Goal: Find specific page/section: Find specific page/section

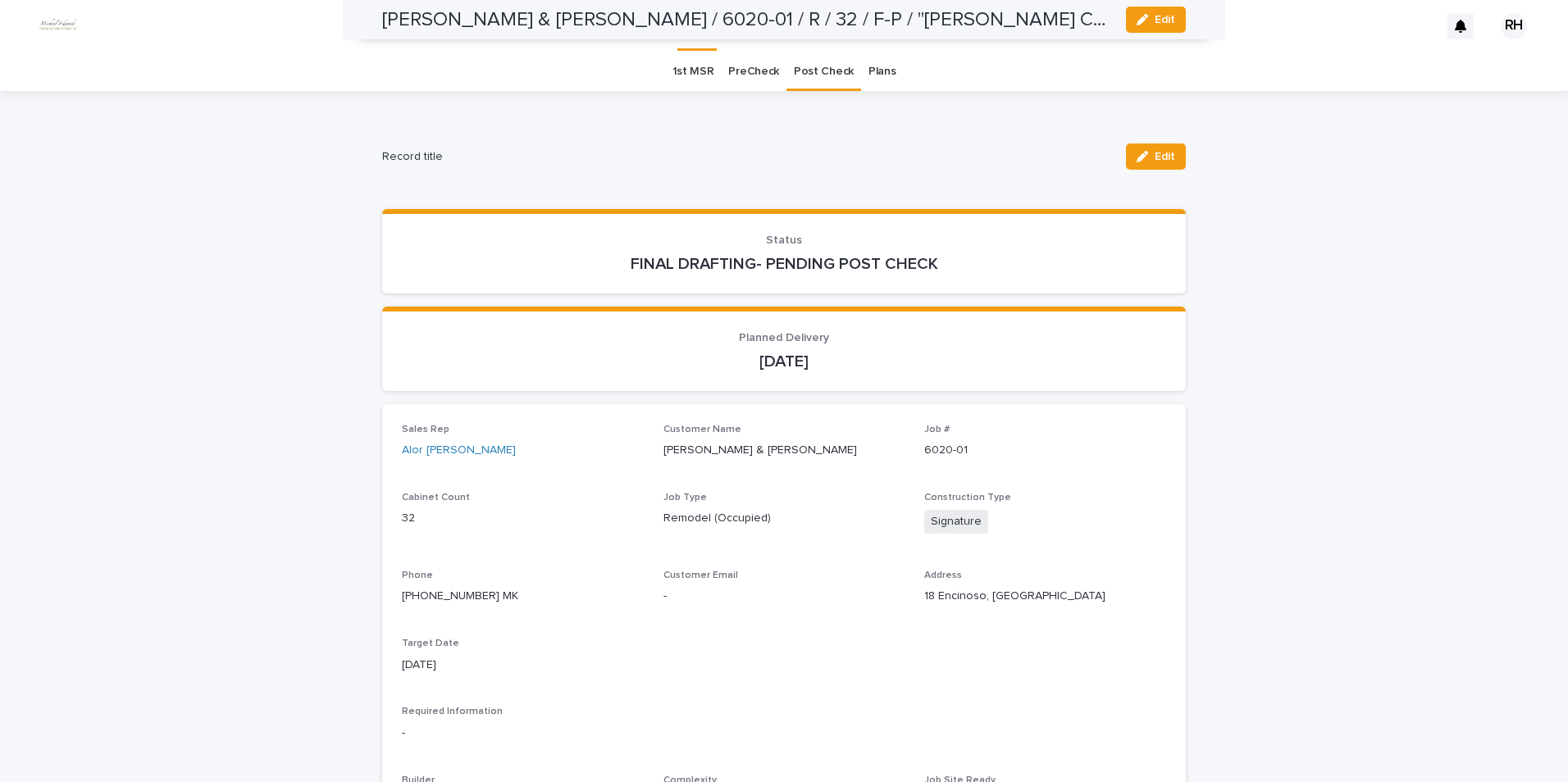
scroll to position [1382, 0]
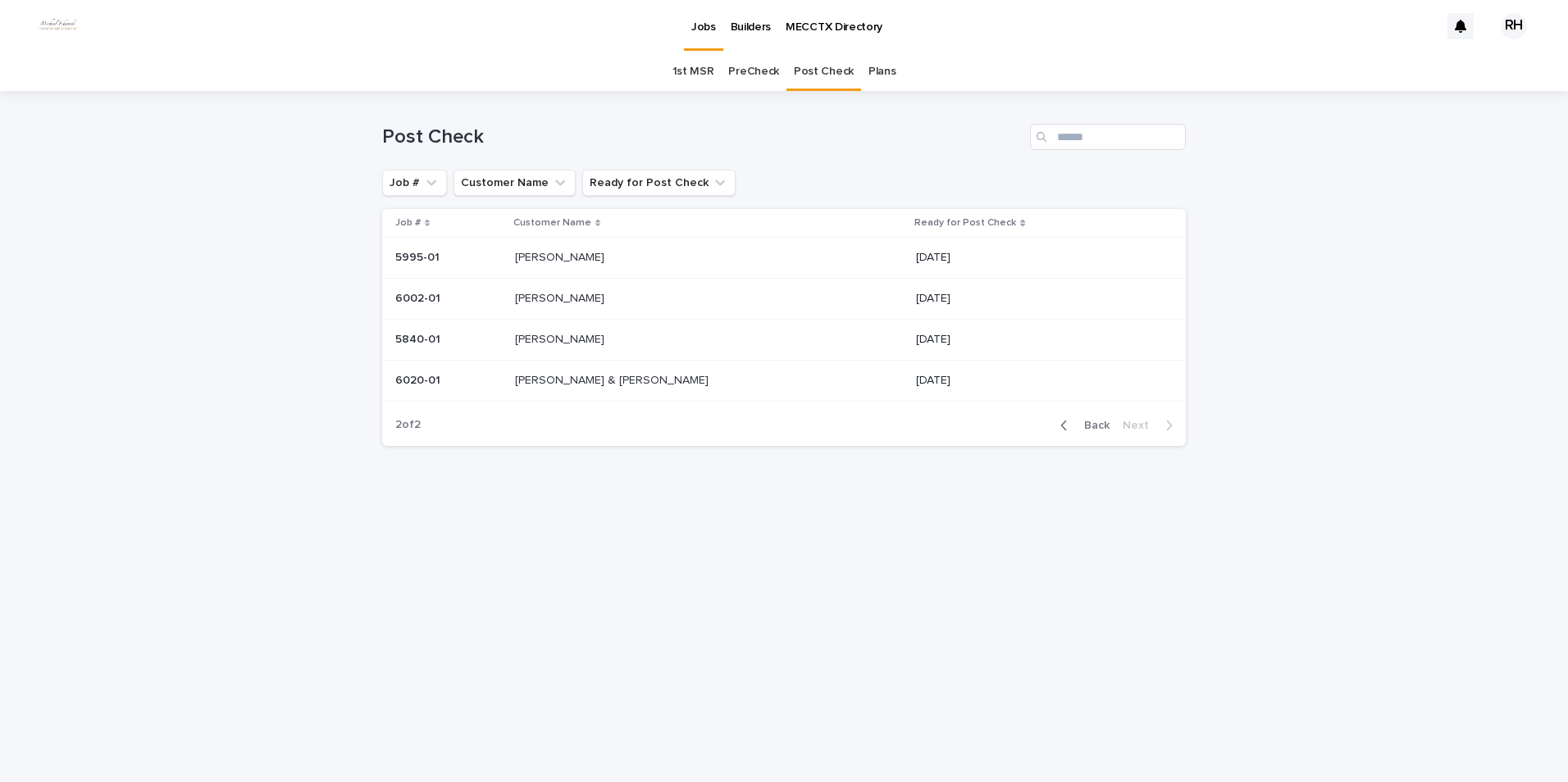
click at [558, 291] on p "[PERSON_NAME]" at bounding box center [561, 297] width 93 height 17
click at [564, 301] on p "[PERSON_NAME]" at bounding box center [561, 297] width 93 height 17
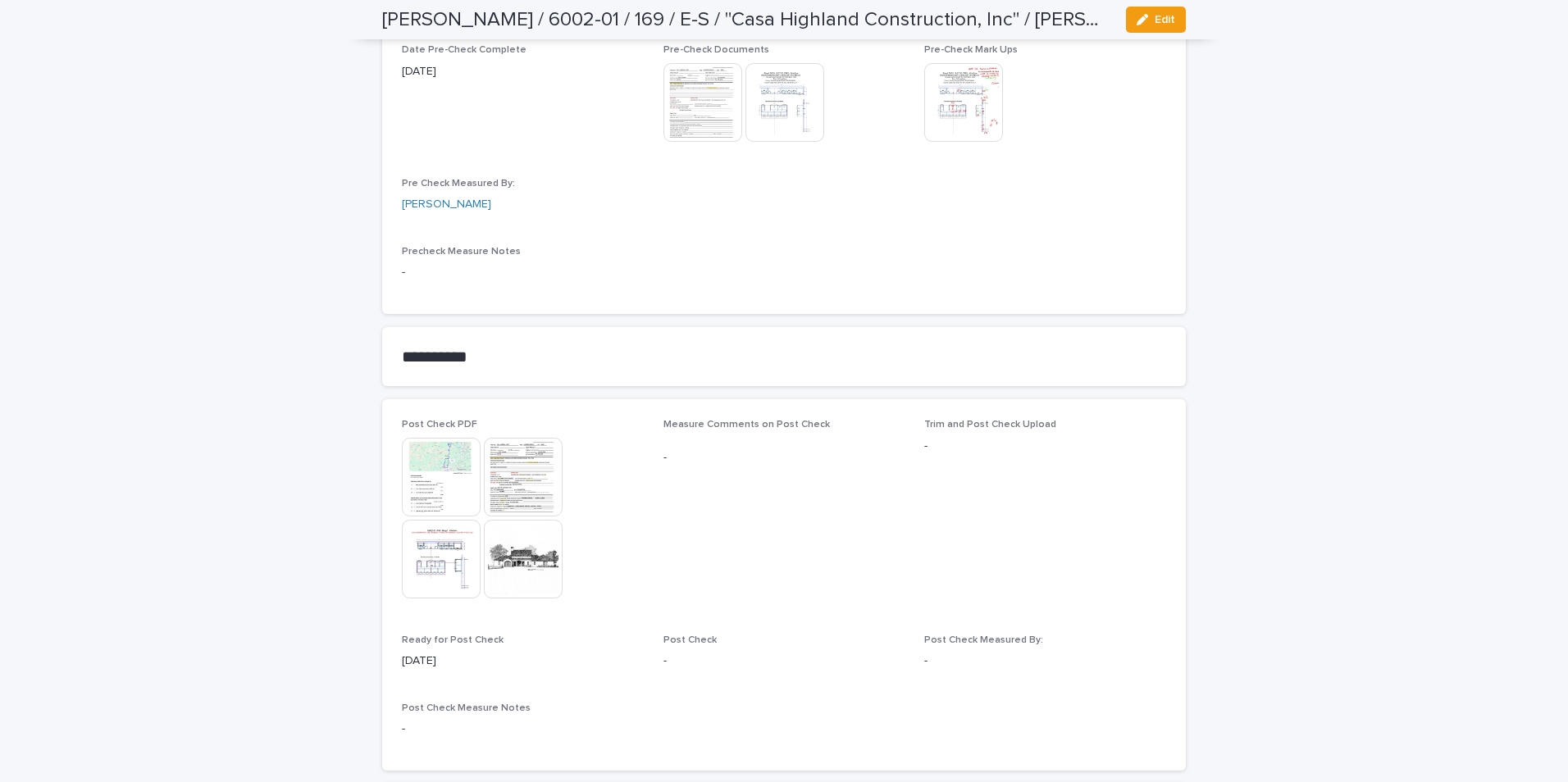
scroll to position [1437, 0]
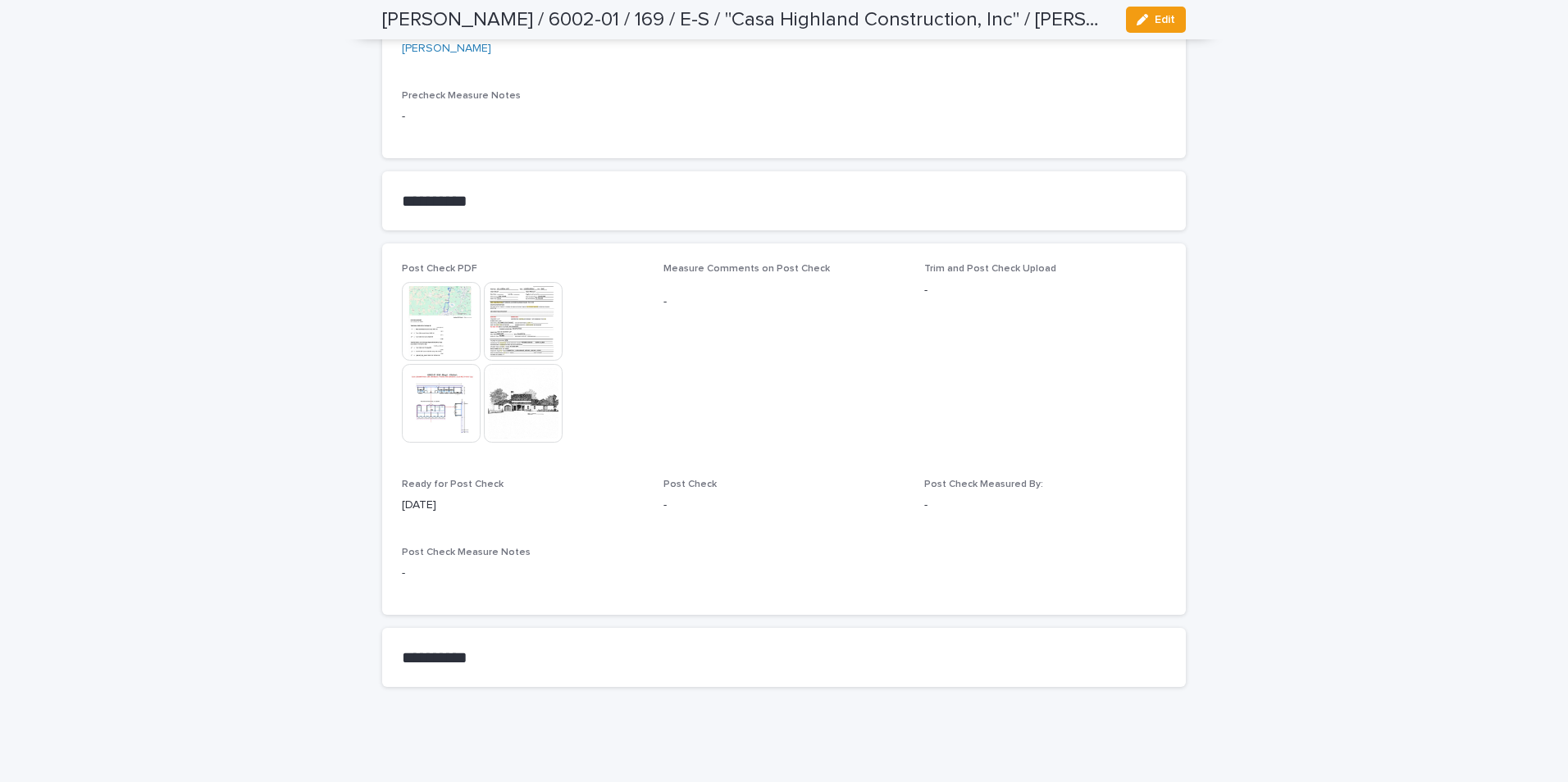
click at [515, 317] on img at bounding box center [523, 321] width 79 height 79
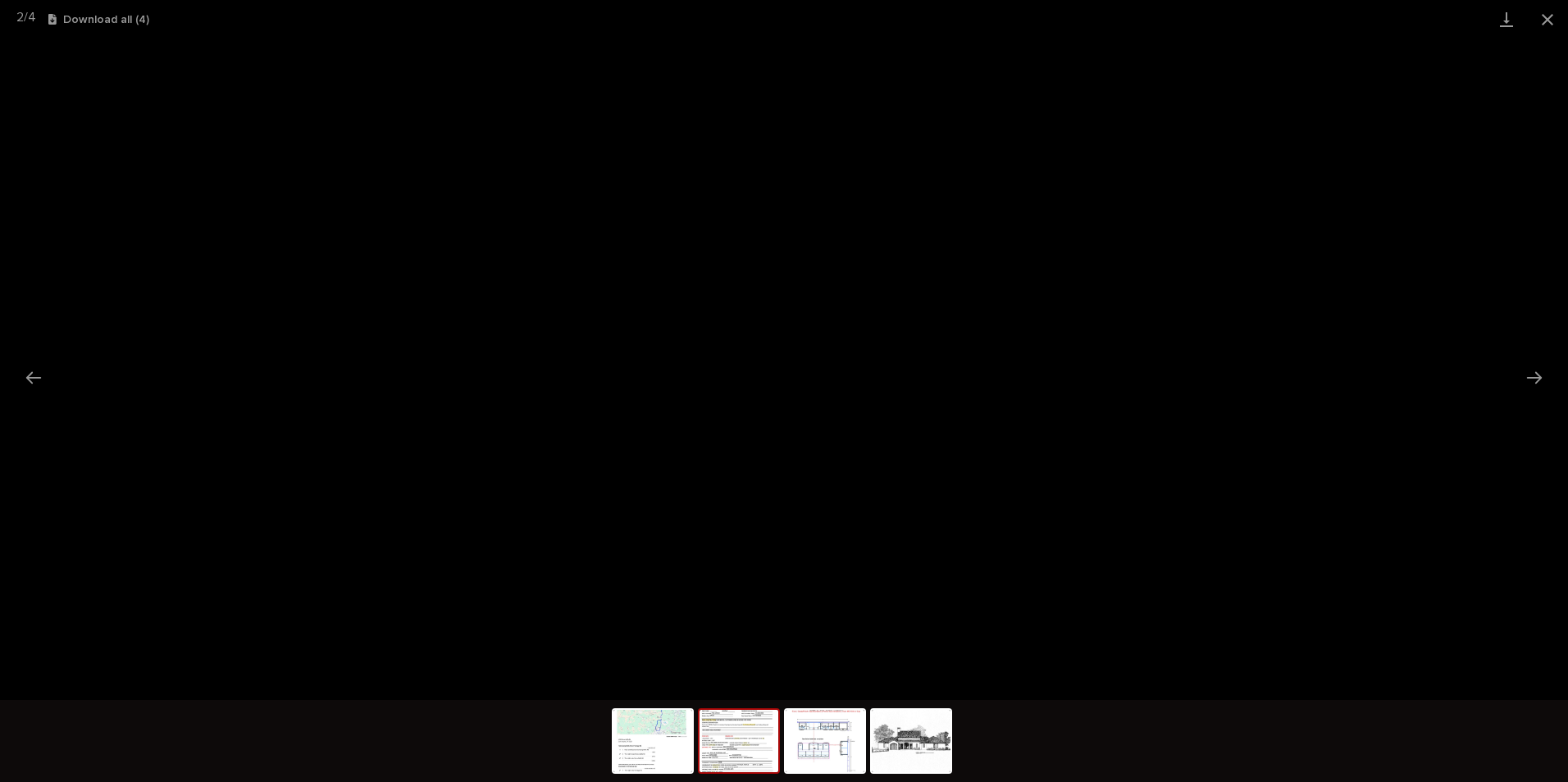
click at [1543, 19] on button "Close gallery" at bounding box center [1547, 19] width 41 height 39
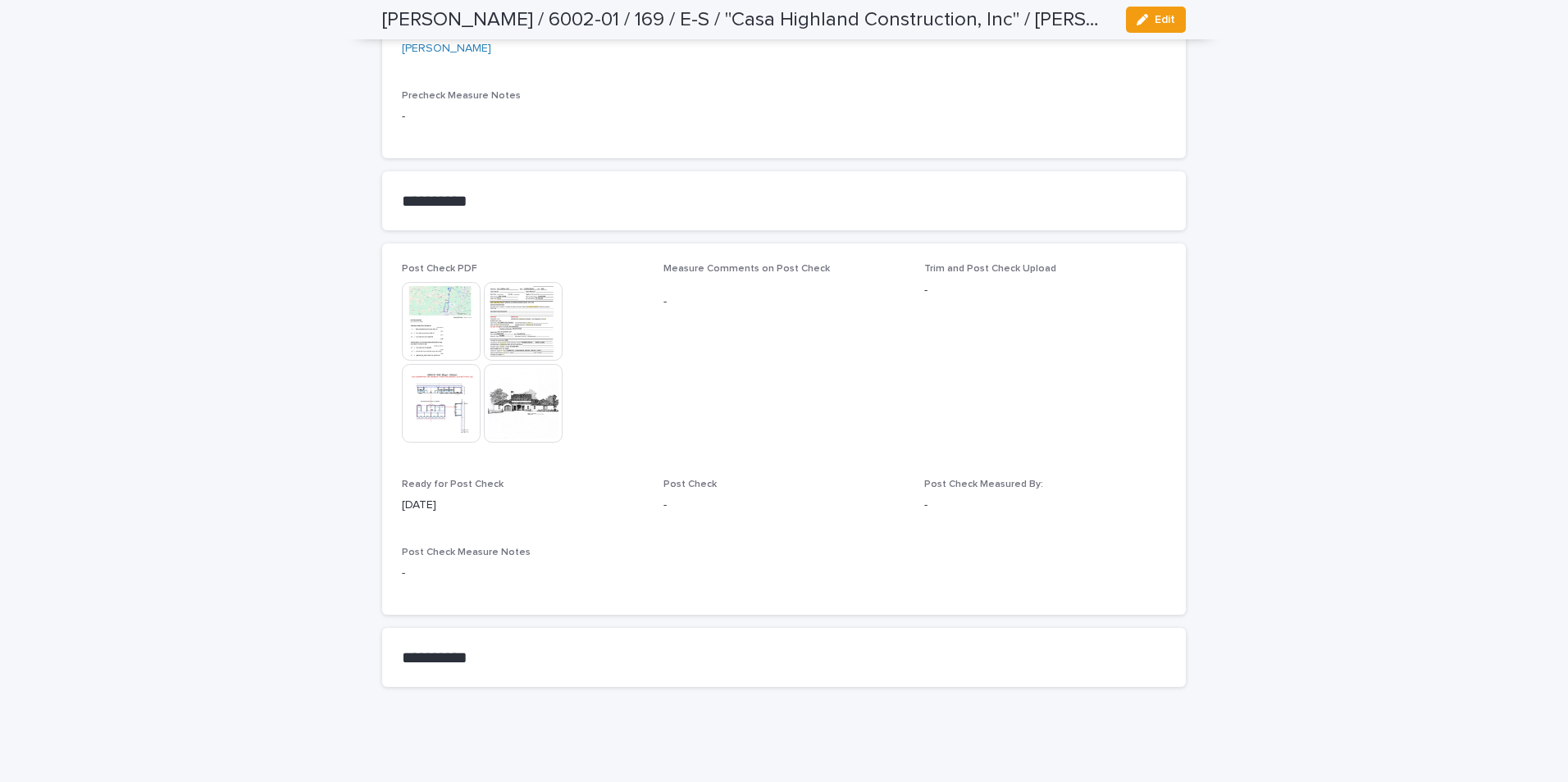
click at [516, 313] on img at bounding box center [523, 321] width 79 height 79
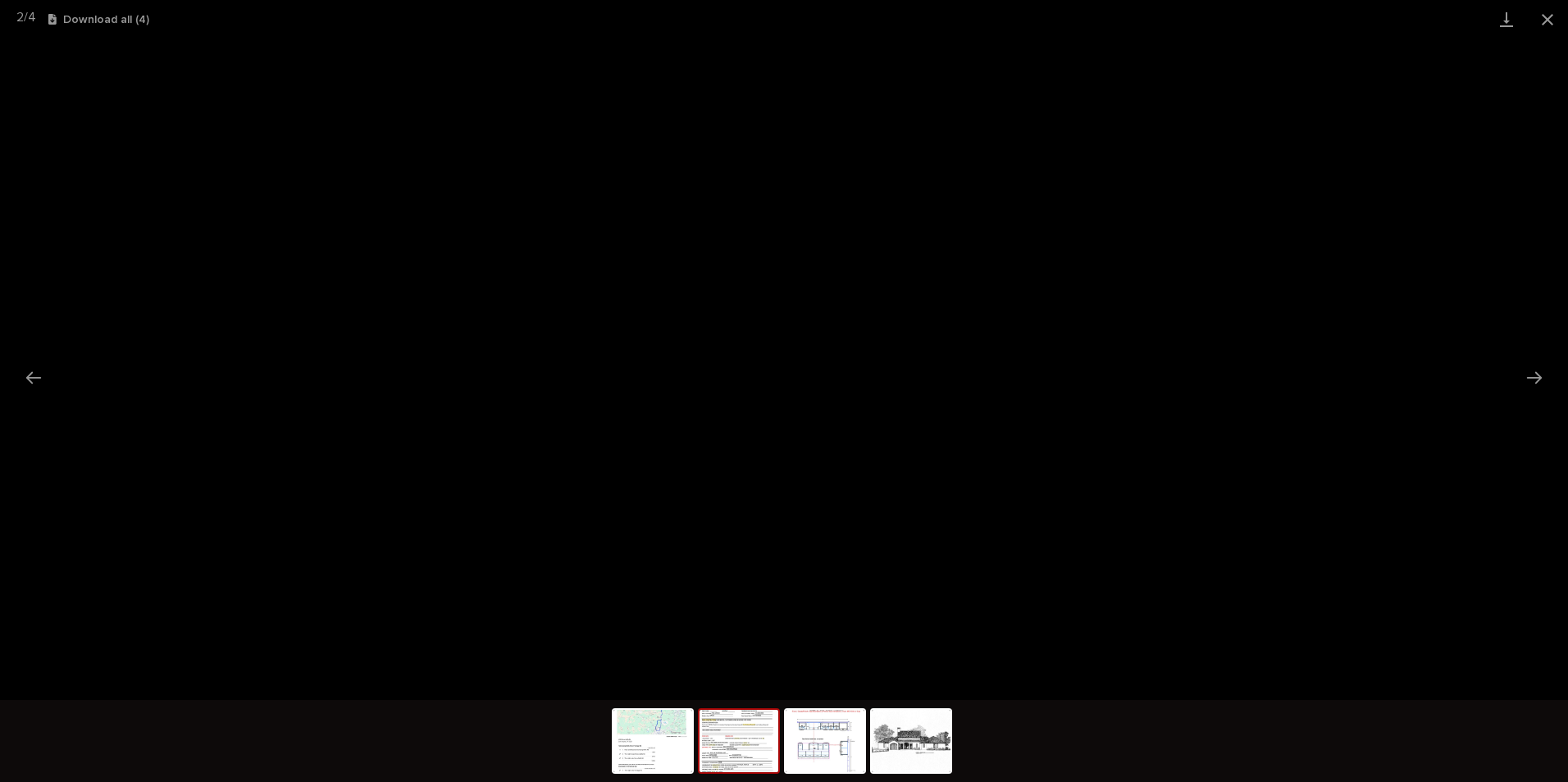
drag, startPoint x: 1546, startPoint y: 18, endPoint x: 1529, endPoint y: 36, distance: 24.8
click at [1538, 29] on button "Close gallery" at bounding box center [1547, 19] width 41 height 39
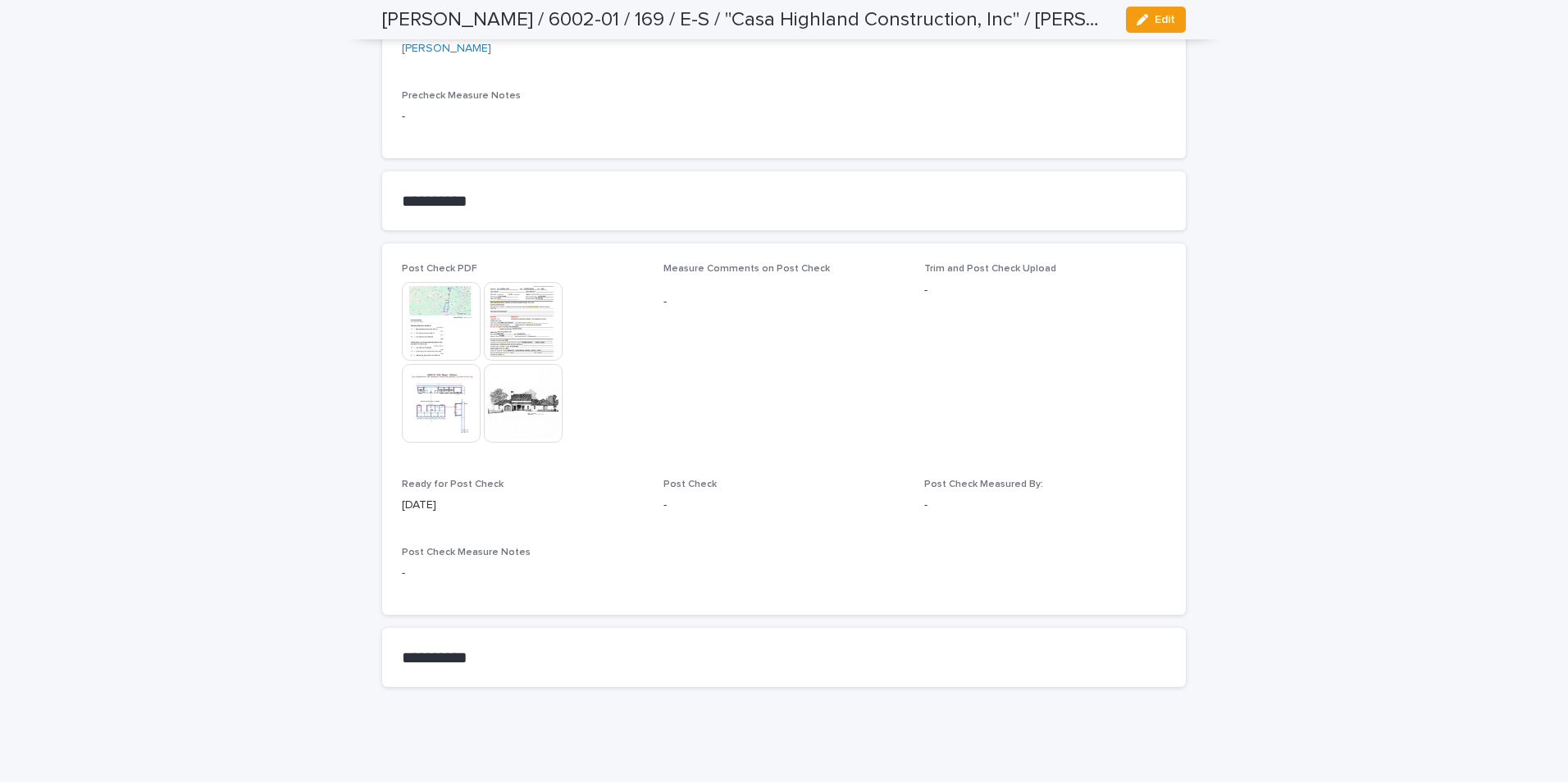
click at [503, 407] on img at bounding box center [523, 403] width 79 height 79
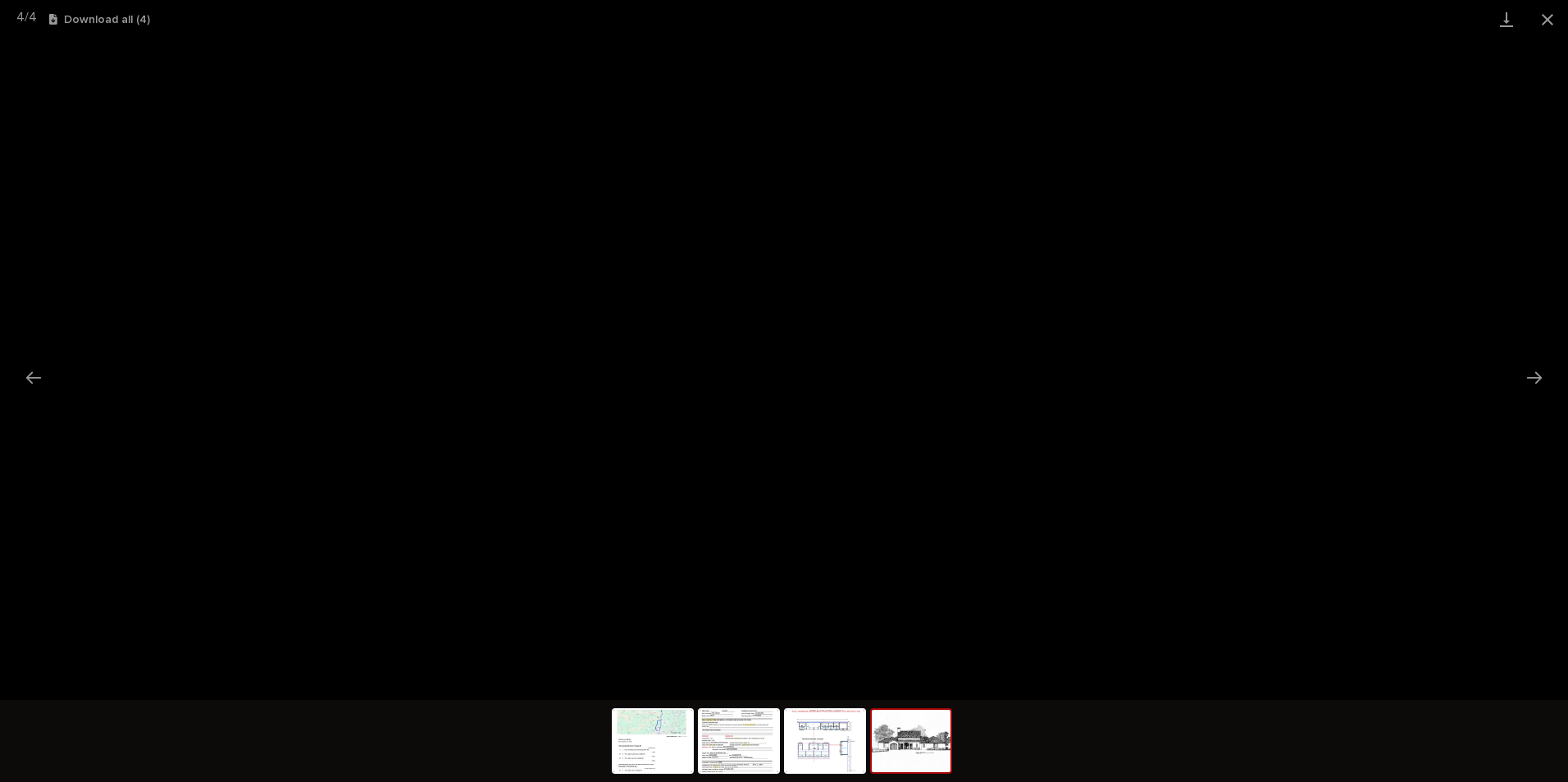
click at [1545, 20] on button "Close gallery" at bounding box center [1547, 19] width 41 height 39
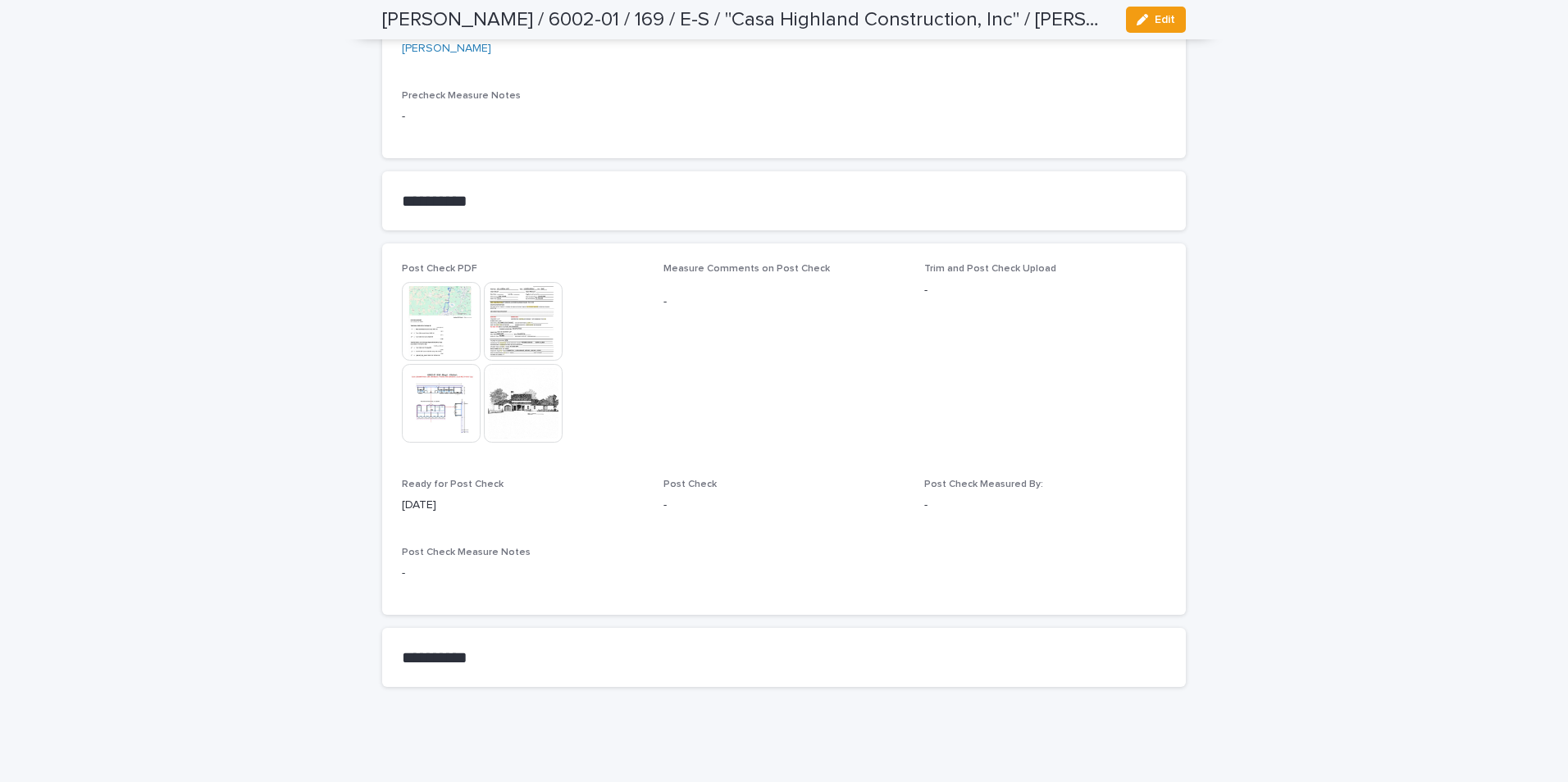
click at [433, 393] on img at bounding box center [441, 403] width 79 height 79
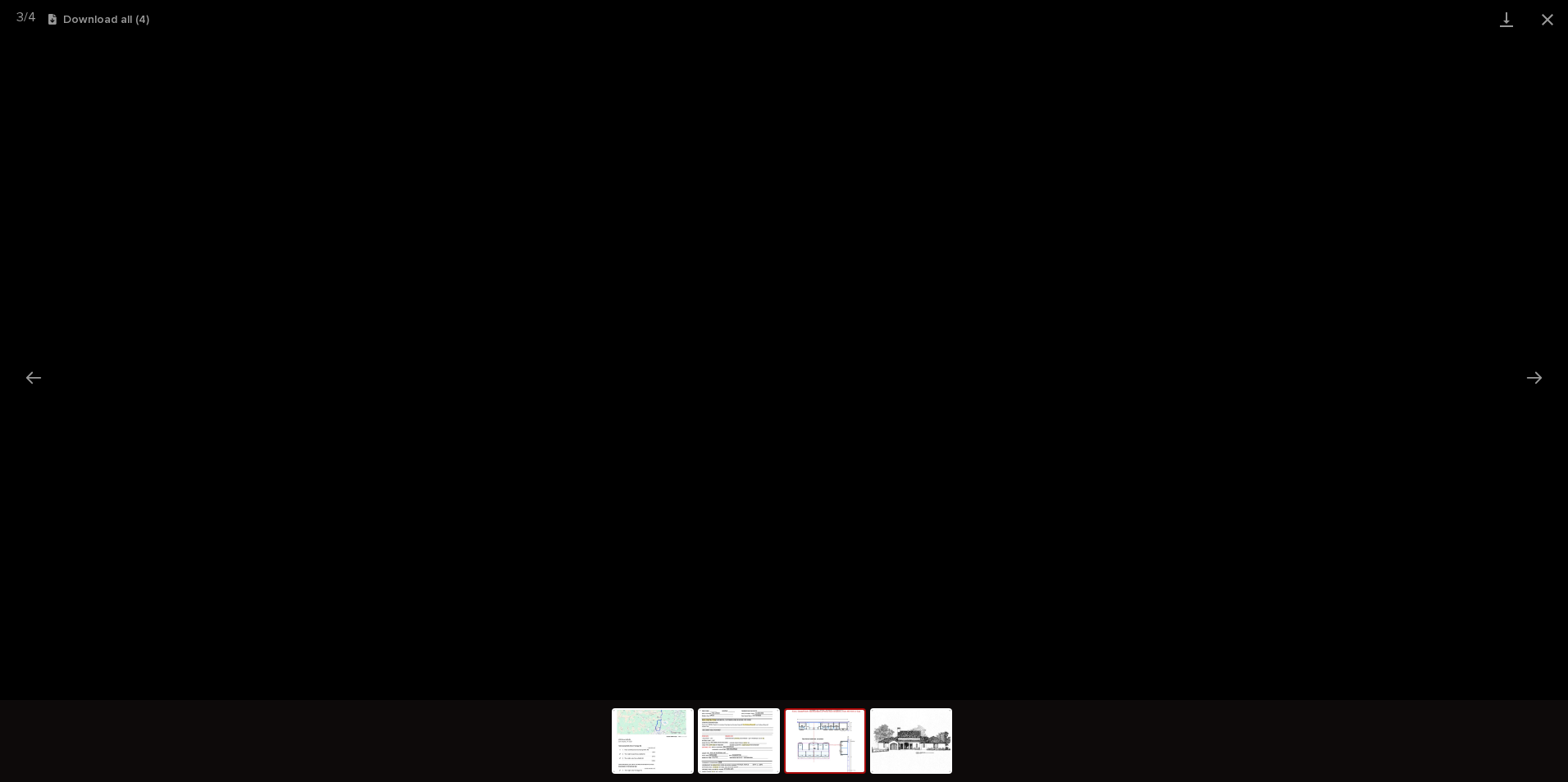
click at [1543, 16] on button "Close gallery" at bounding box center [1547, 19] width 41 height 39
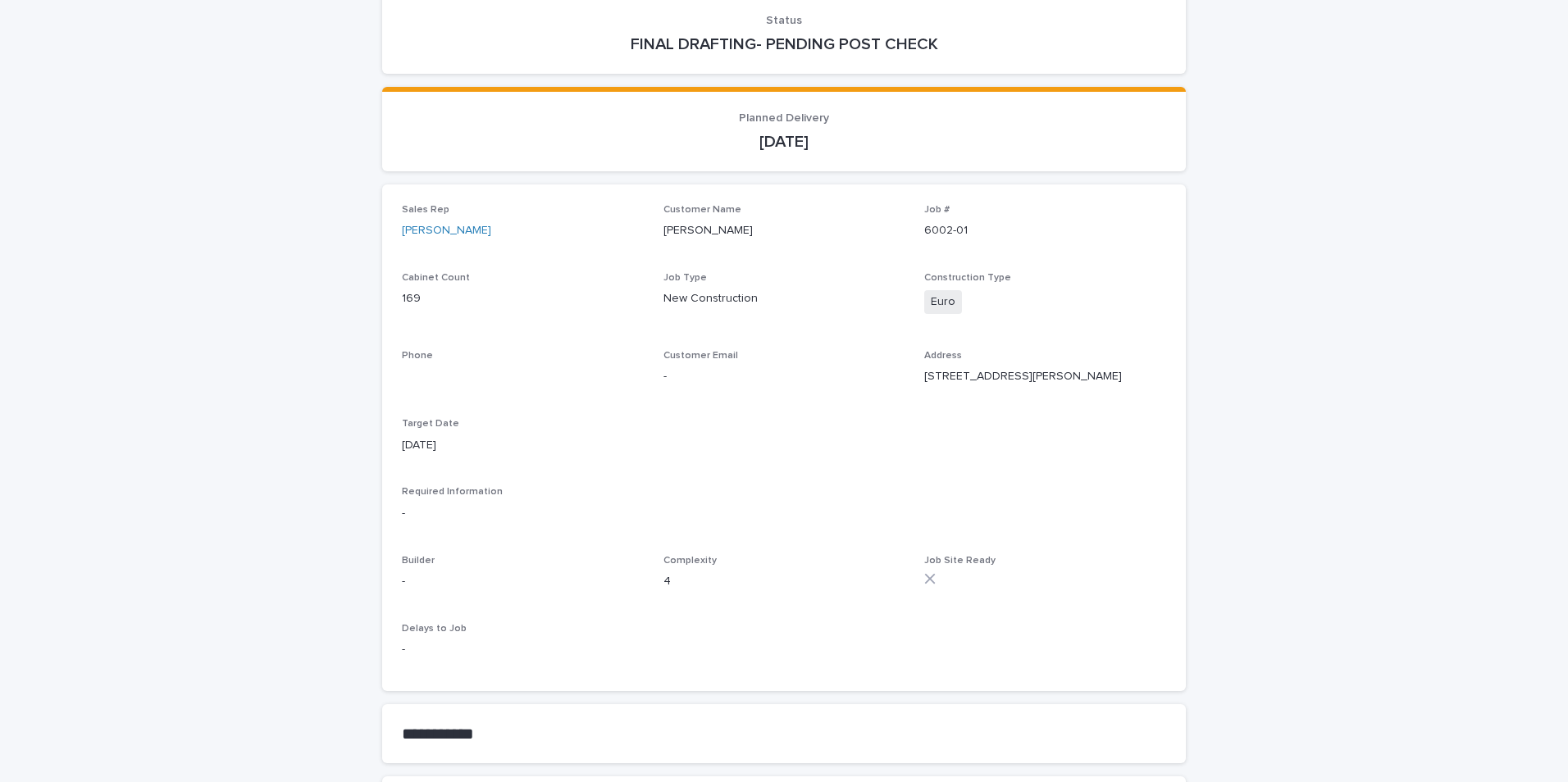
scroll to position [328, 0]
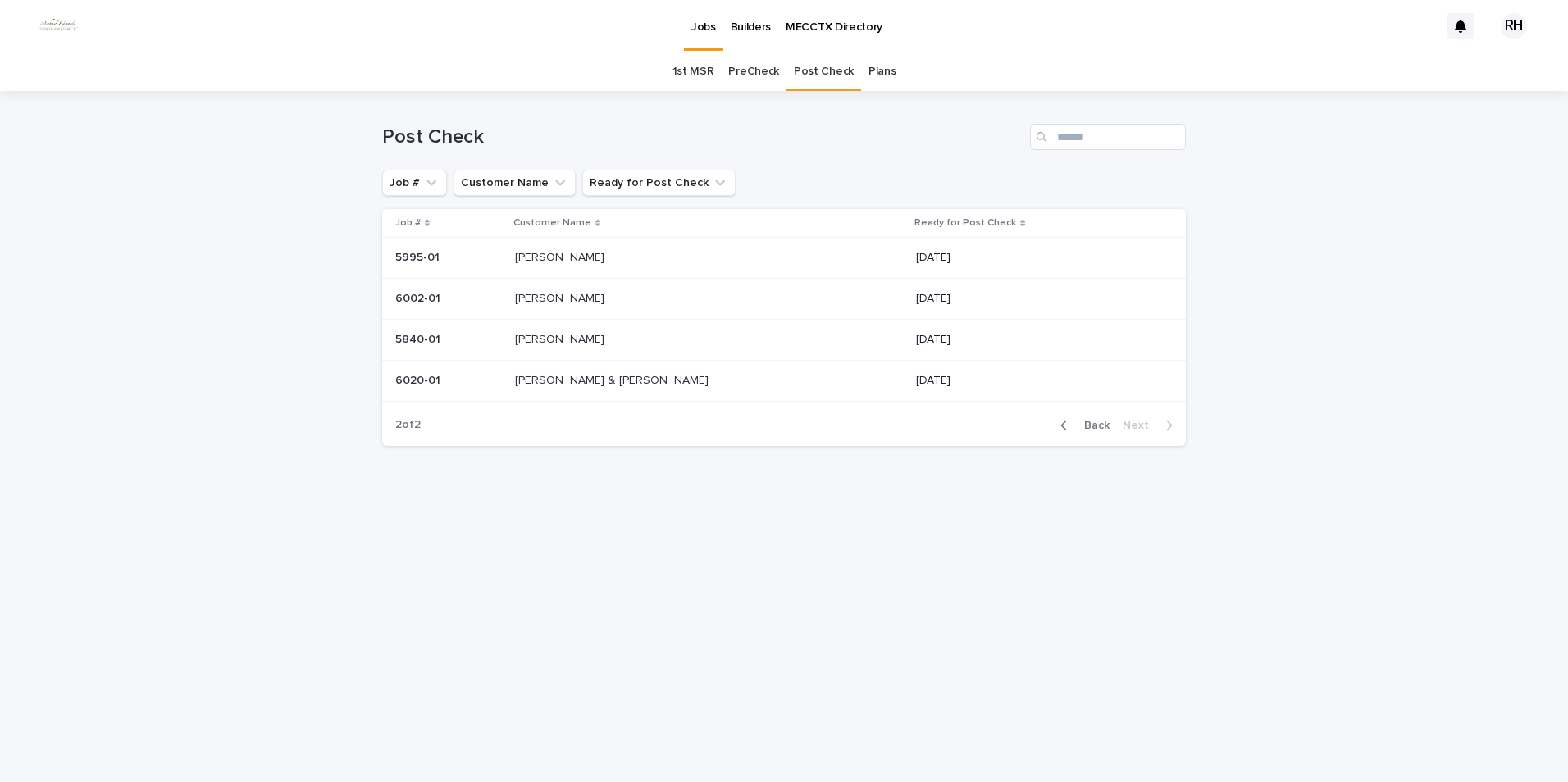
click at [595, 380] on p "[PERSON_NAME] & [PERSON_NAME]" at bounding box center [614, 379] width 197 height 17
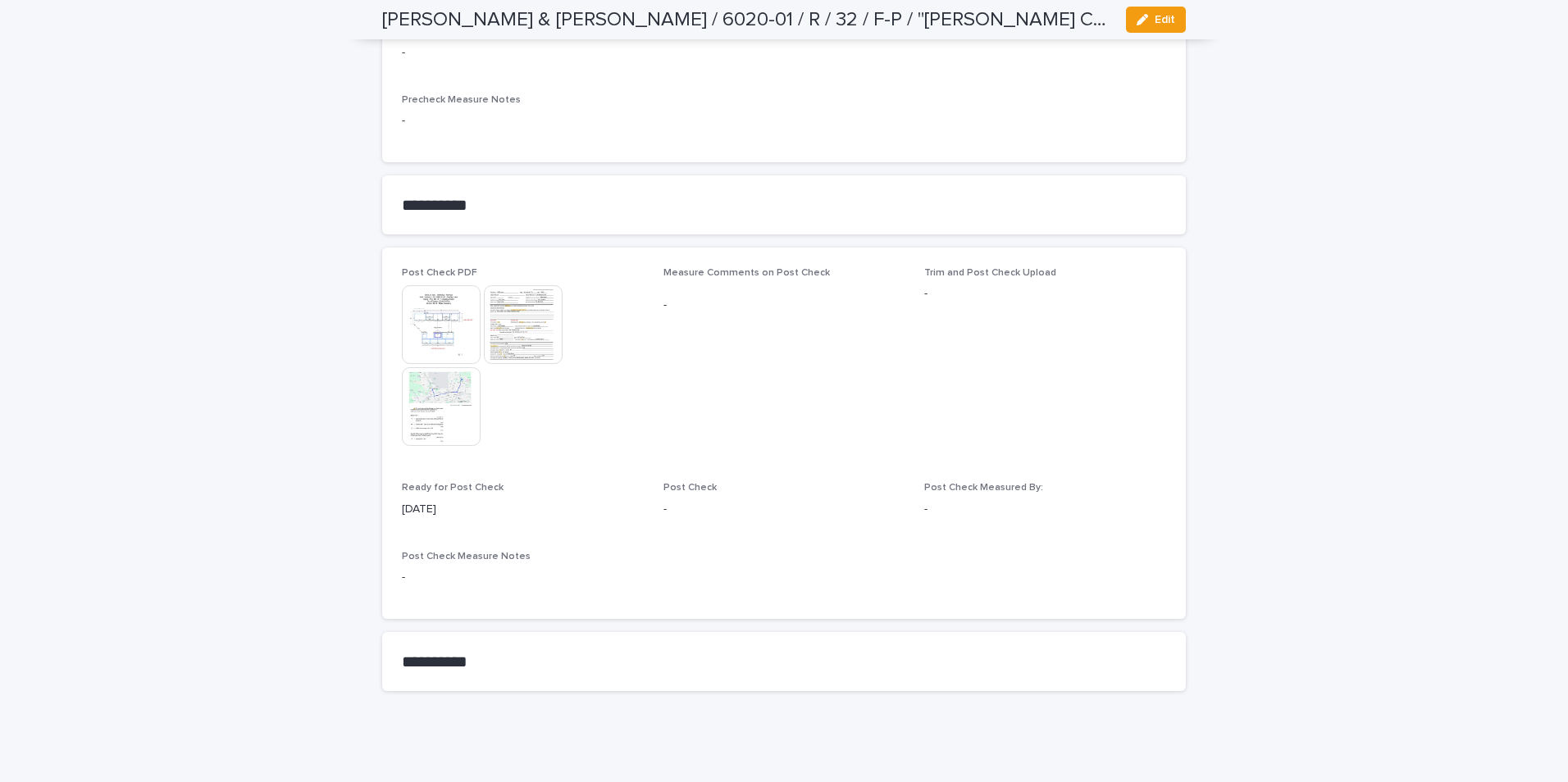
scroll to position [1382, 0]
click at [505, 296] on img at bounding box center [523, 320] width 79 height 79
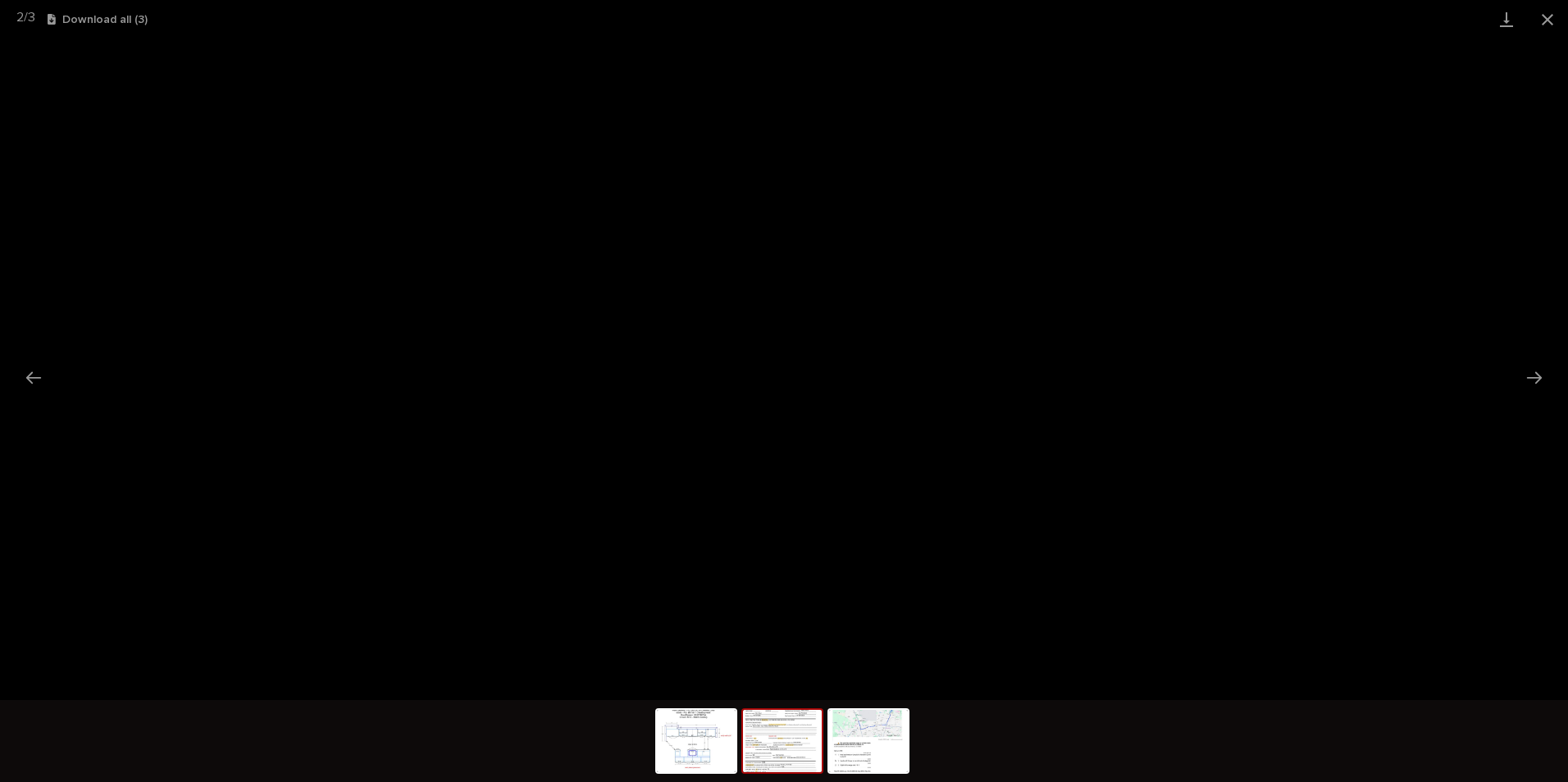
drag, startPoint x: 1543, startPoint y: 13, endPoint x: 1508, endPoint y: 30, distance: 38.9
click at [1536, 17] on button "Close gallery" at bounding box center [1547, 19] width 41 height 39
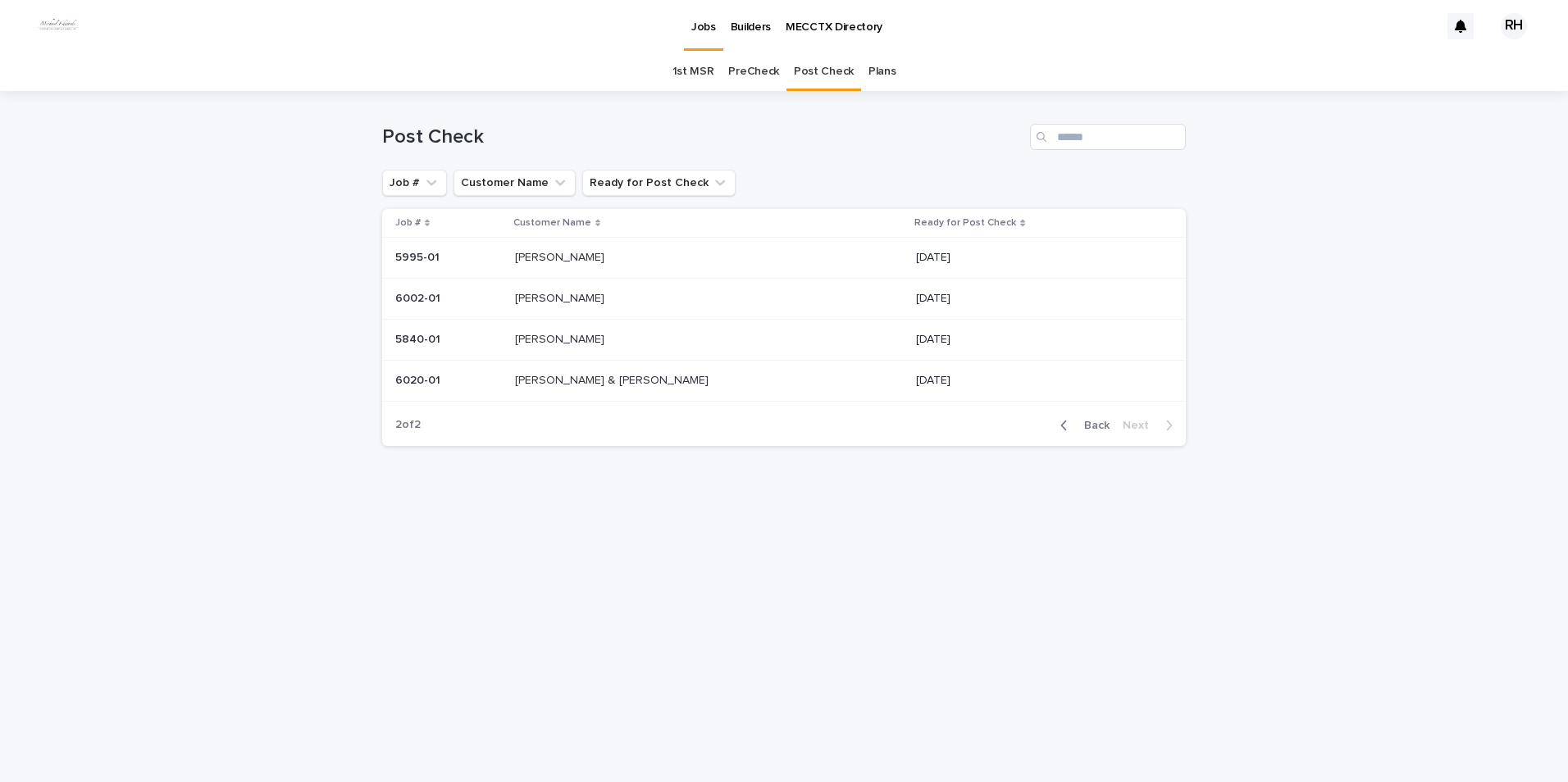
click at [562, 300] on p "[PERSON_NAME]" at bounding box center [561, 297] width 93 height 17
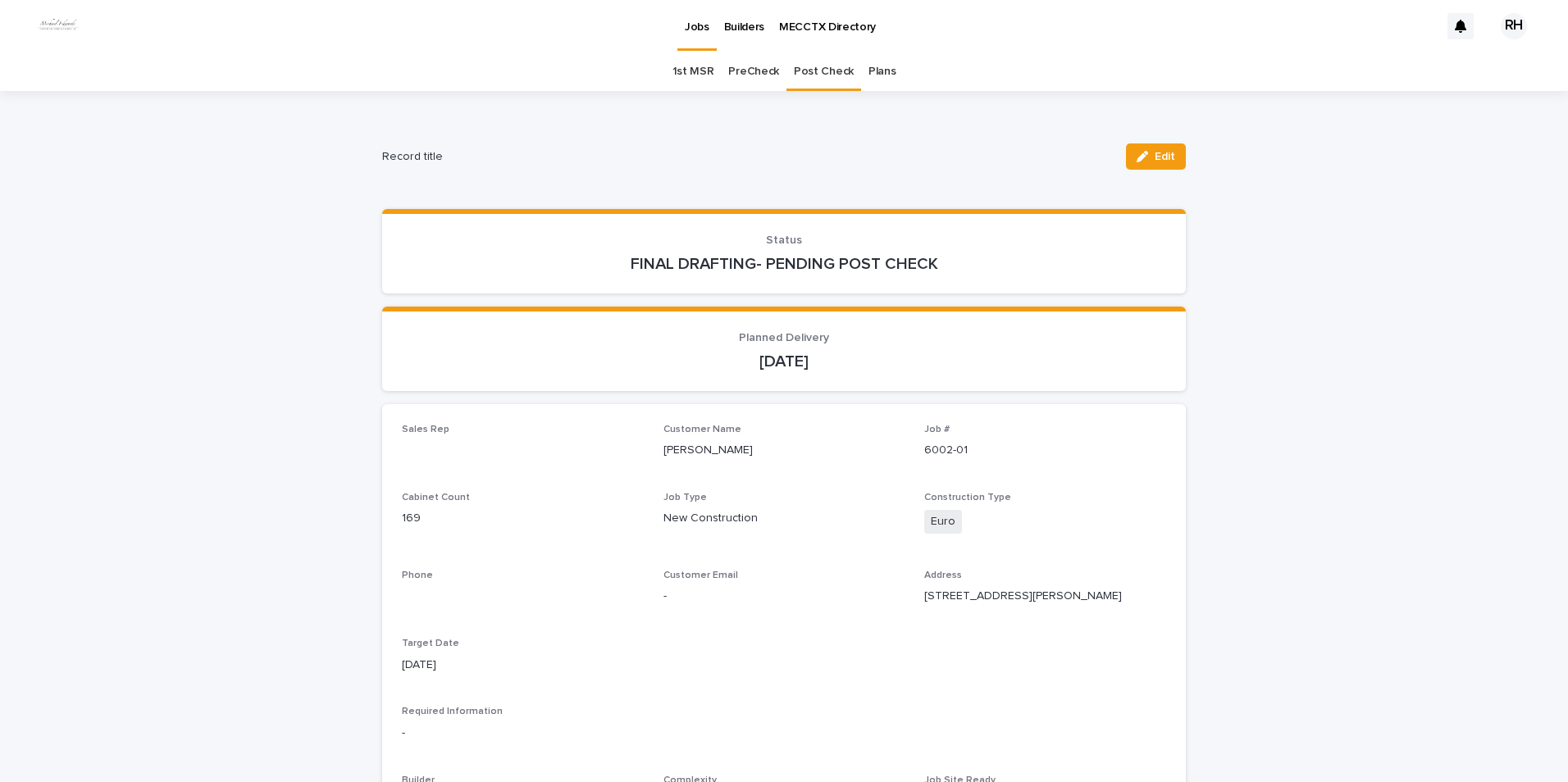
scroll to position [53, 0]
